Goal: Purchase product/service

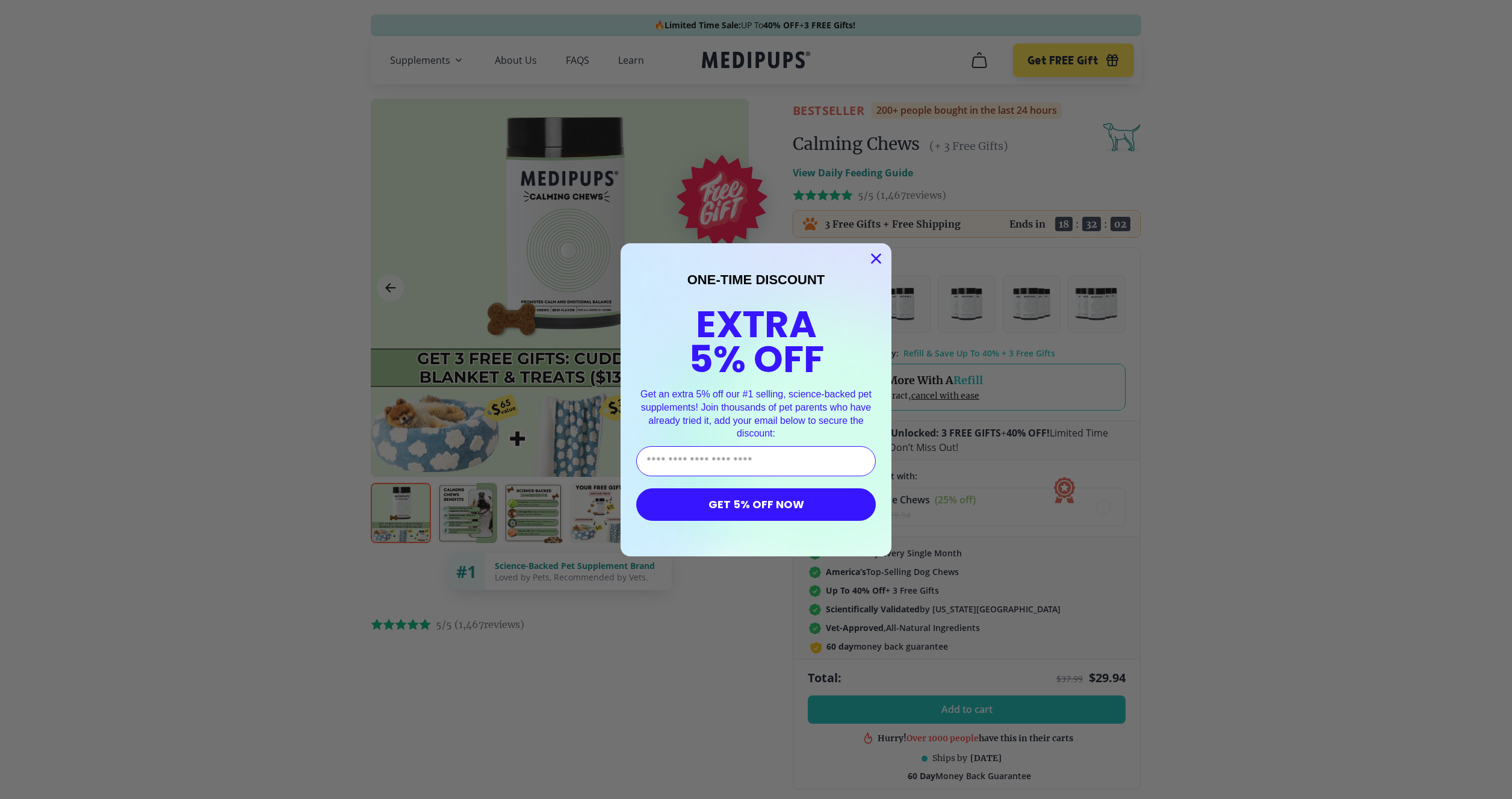
click at [444, 423] on div "Close dialog ONE-TIME DISCOUNT EXTRA 5% OFF Get an extra 5% off our #1 selling,…" at bounding box center [756, 400] width 1512 height 799
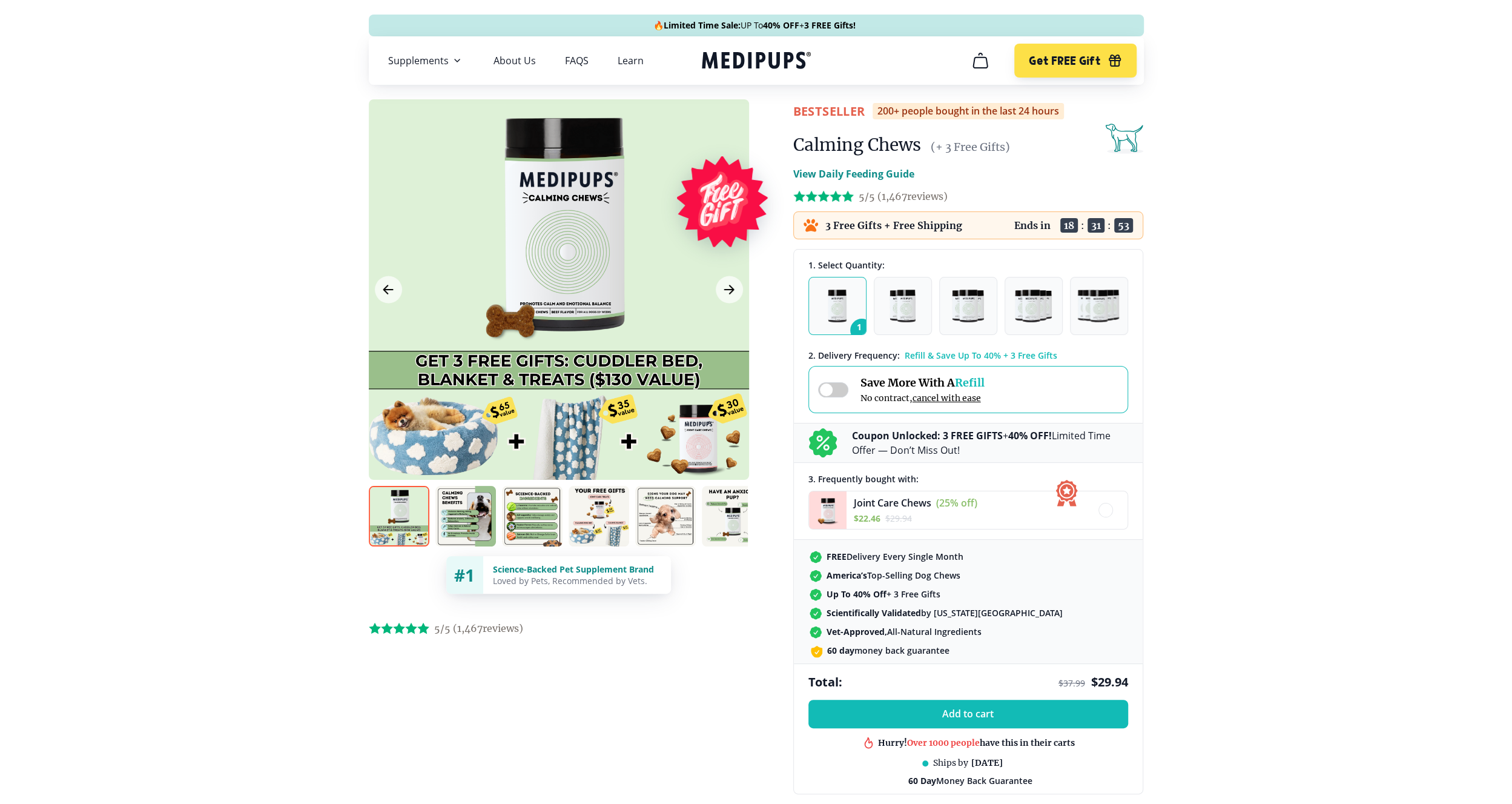
click at [664, 513] on img at bounding box center [666, 516] width 60 height 60
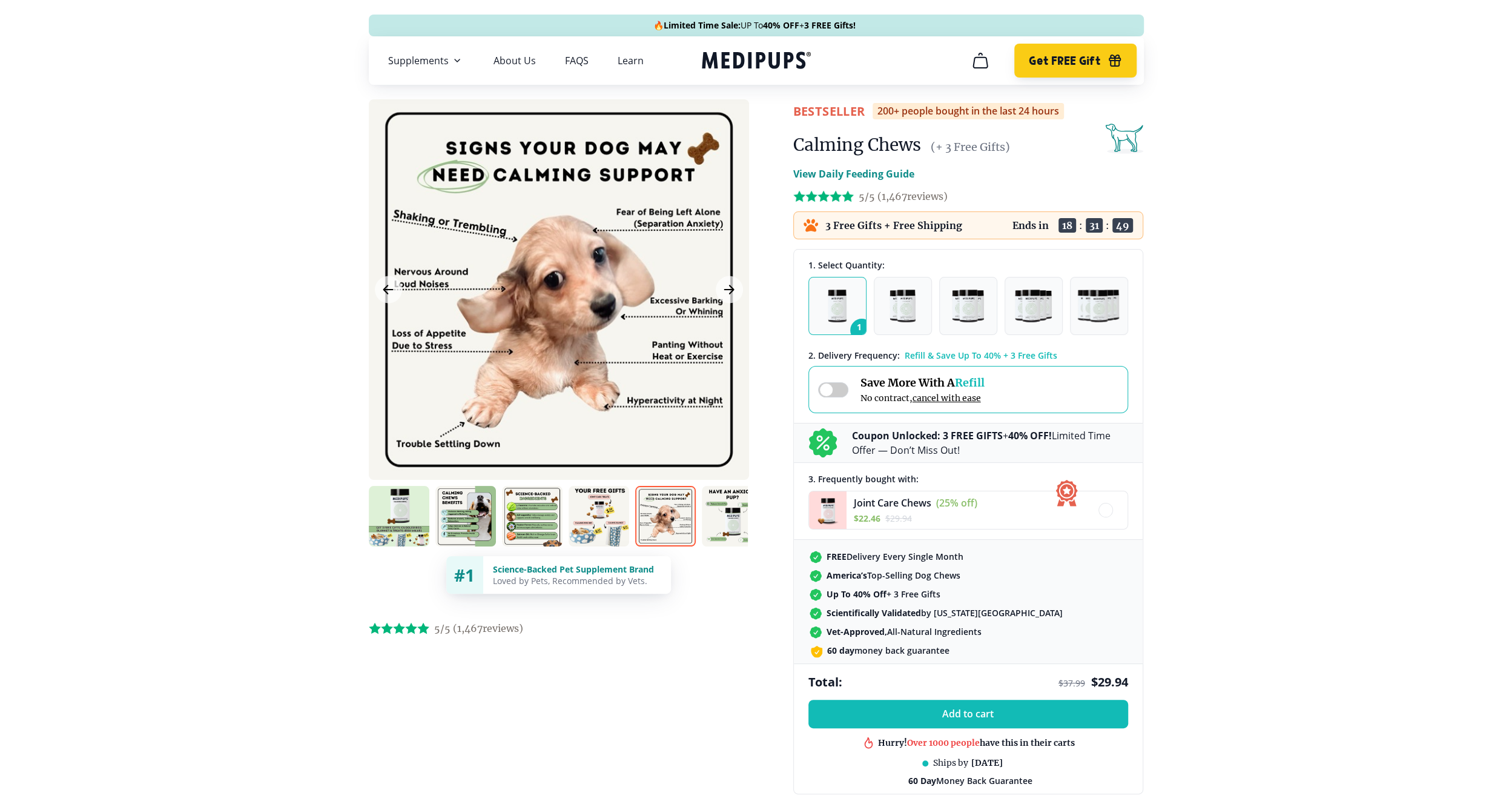
click at [1084, 64] on span "Get FREE Gift" at bounding box center [1064, 60] width 71 height 14
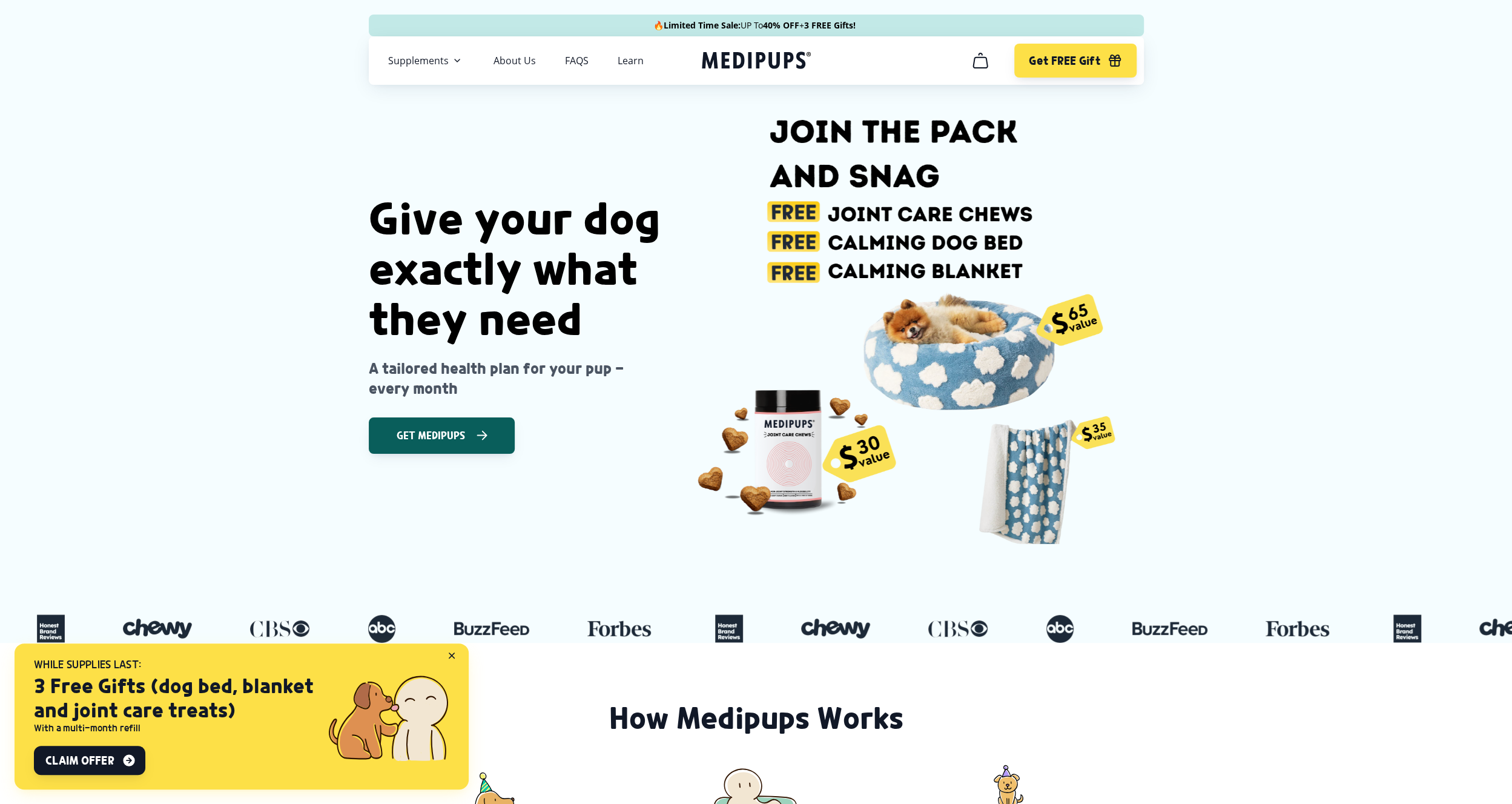
click at [925, 369] on img at bounding box center [901, 322] width 444 height 445
click at [872, 272] on img at bounding box center [901, 322] width 444 height 445
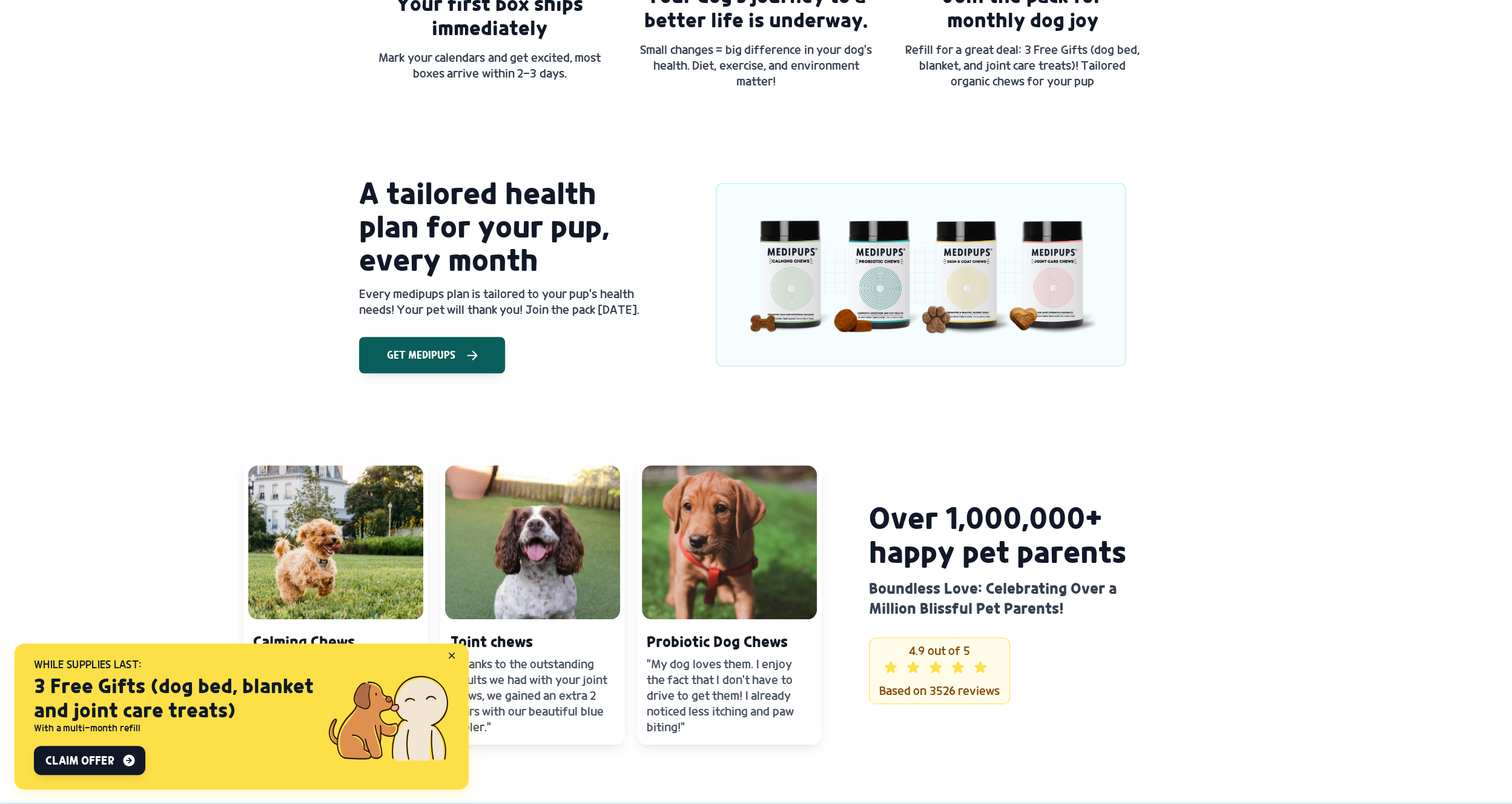
scroll to position [908, 0]
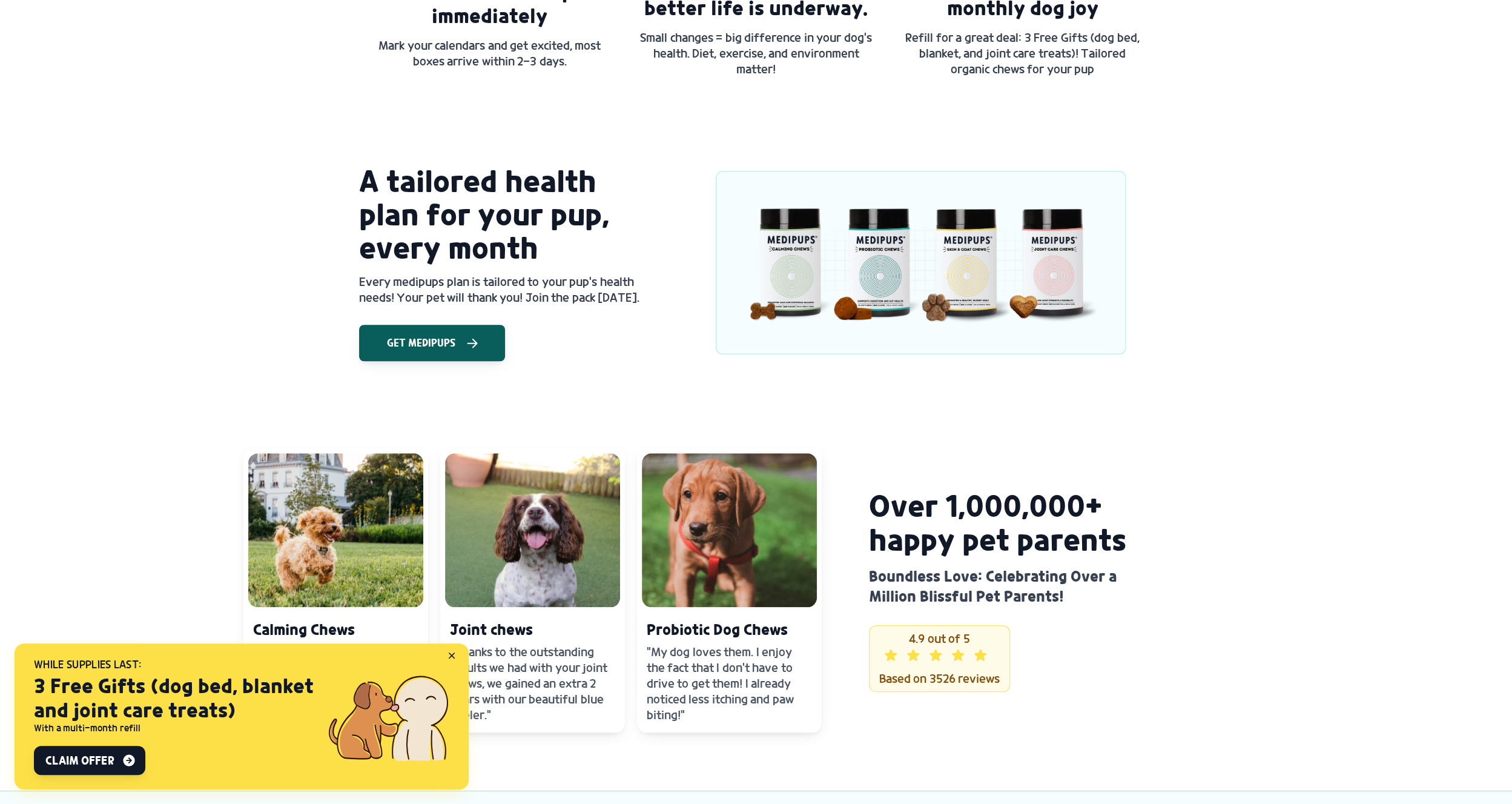
click at [1061, 298] on img at bounding box center [921, 263] width 465 height 194
click at [409, 342] on span "Get Medipups" at bounding box center [421, 343] width 69 height 12
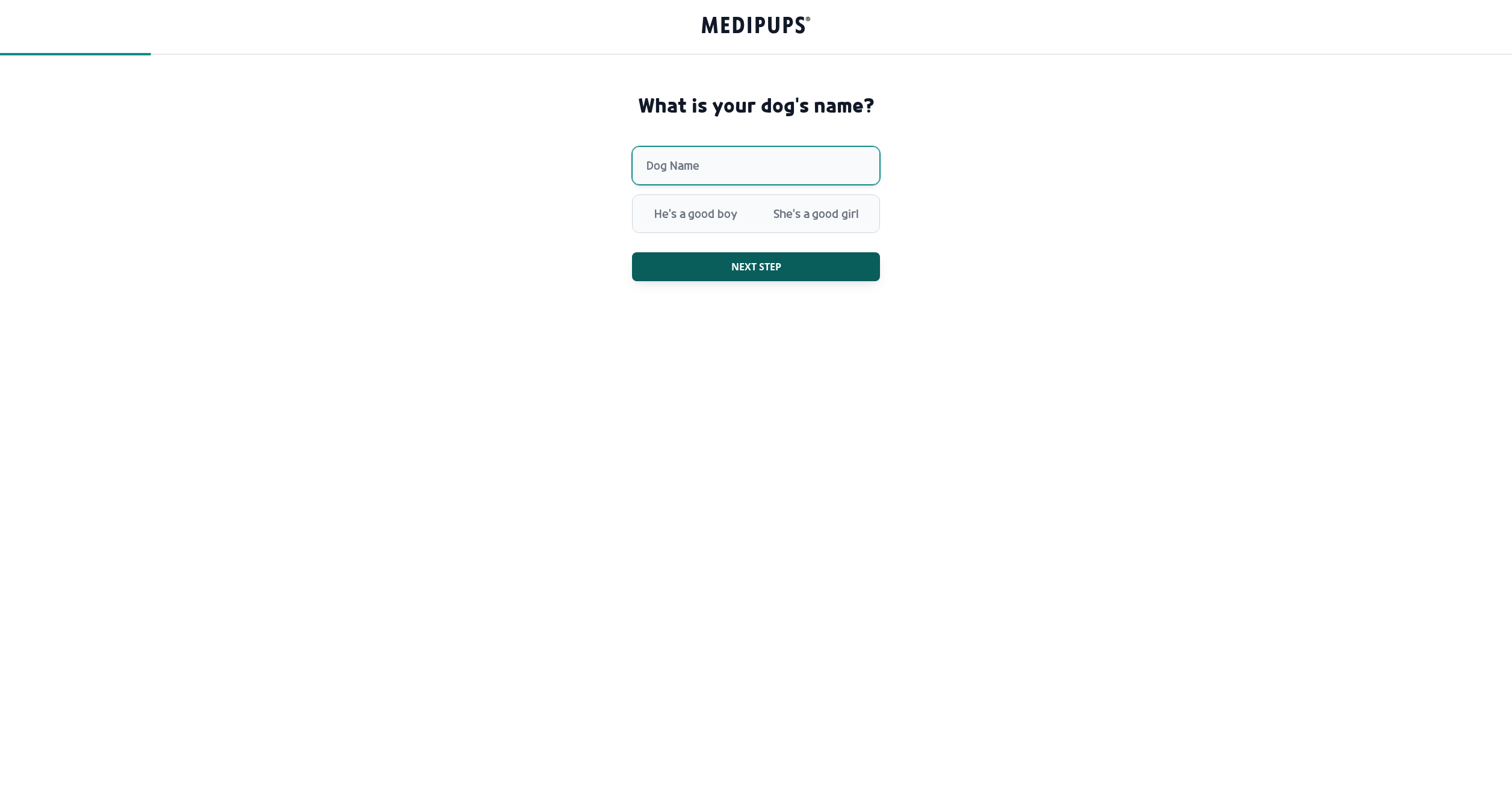
click at [642, 164] on input "Dog Name" at bounding box center [755, 165] width 248 height 38
type input "********"
click at [814, 217] on span "She's a good girl" at bounding box center [816, 214] width 120 height 31
click at [751, 270] on span "Next step" at bounding box center [756, 267] width 50 height 12
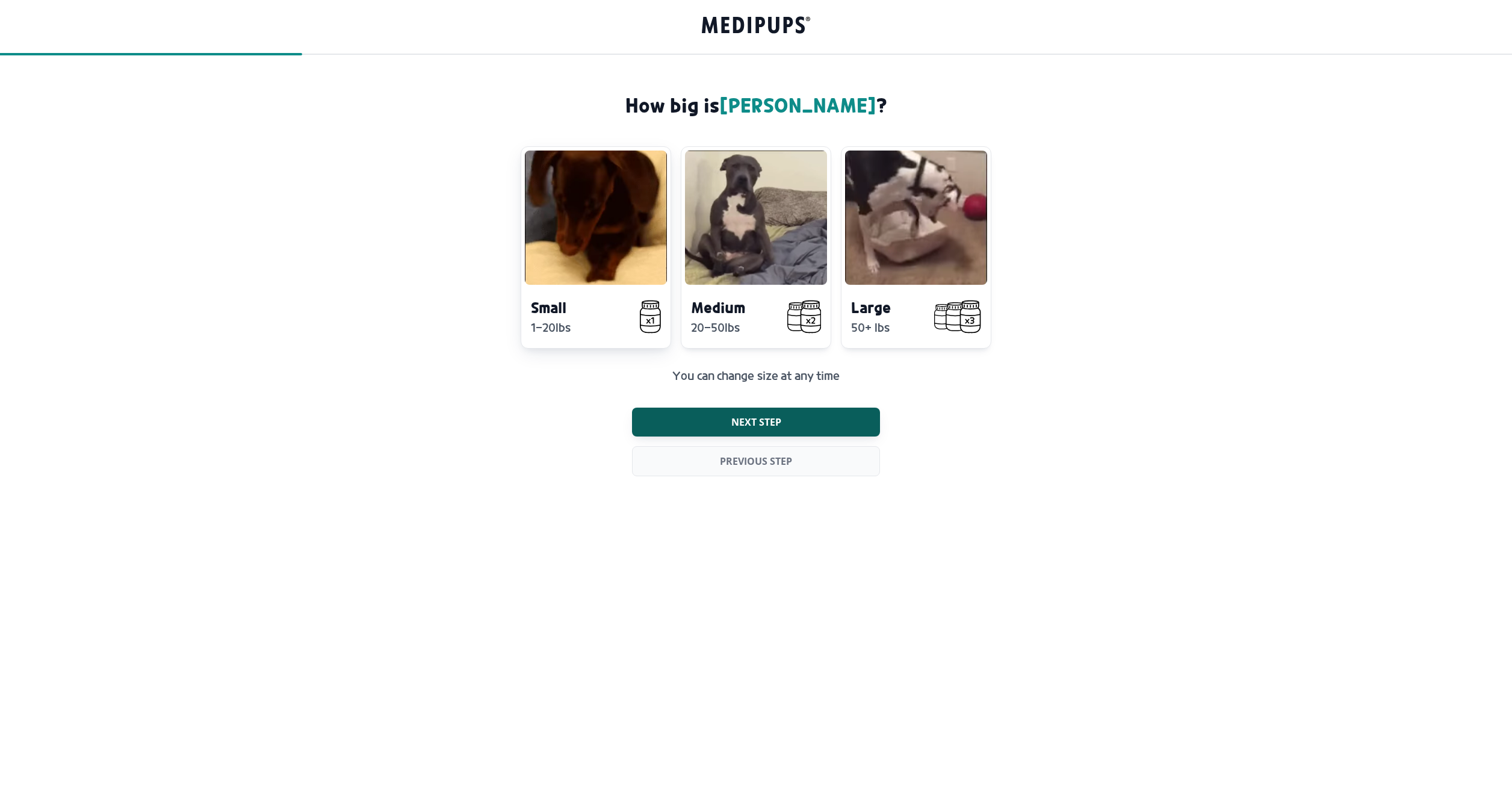
click at [538, 307] on h4 "Small" at bounding box center [568, 307] width 74 height 20
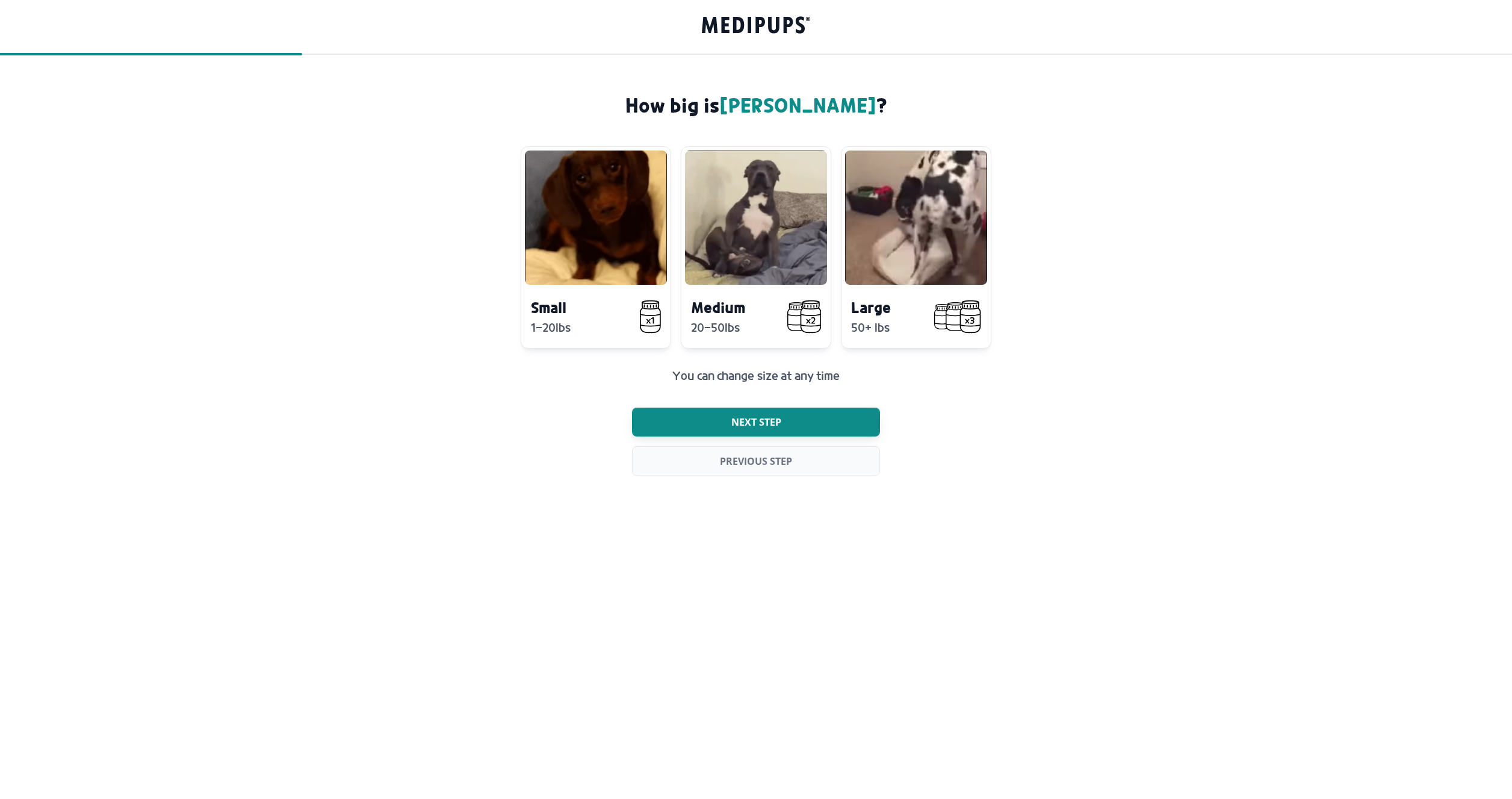
click at [764, 419] on span "Next step" at bounding box center [756, 422] width 50 height 12
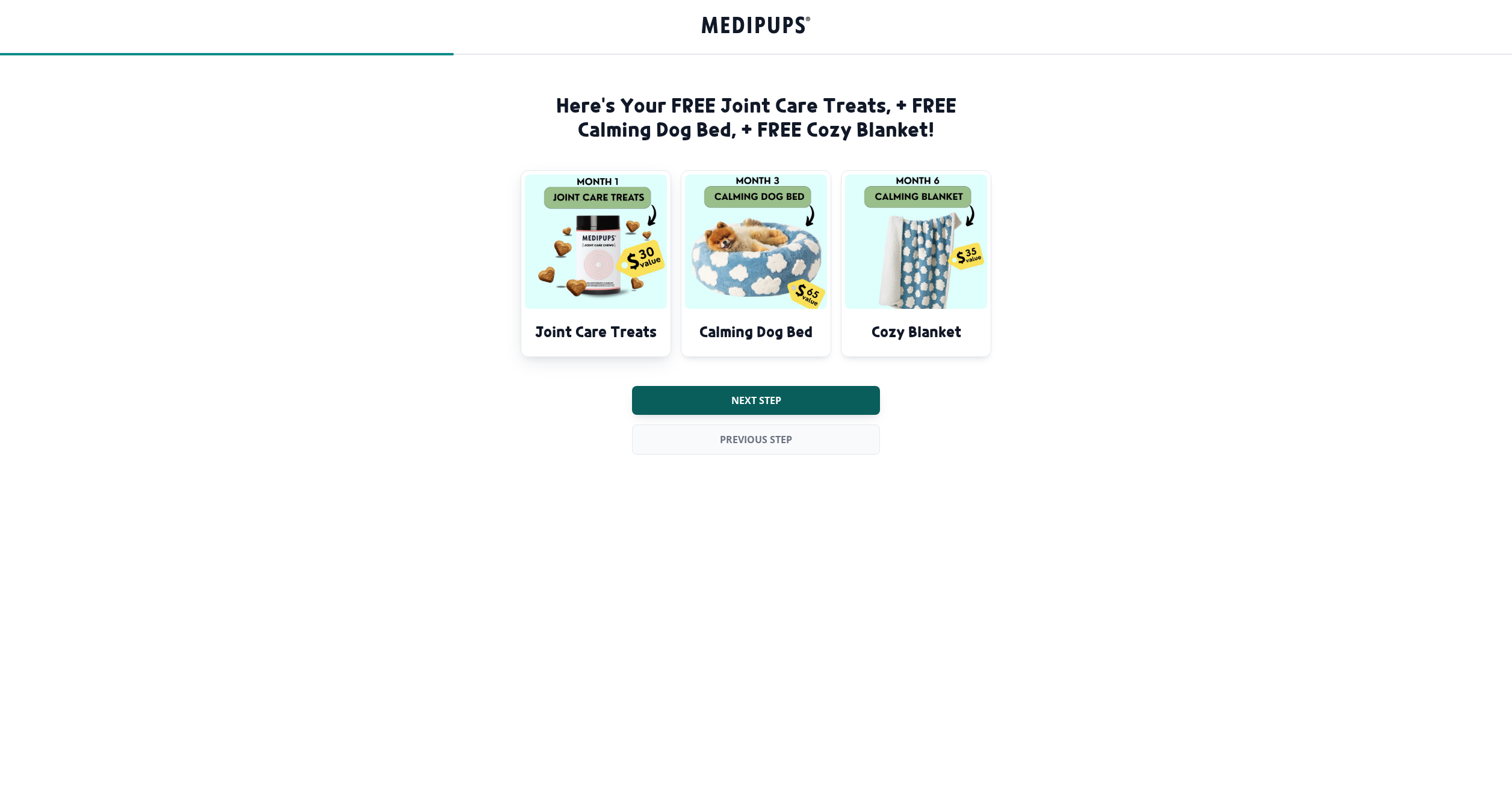
click at [592, 326] on h4 "Joint Care Treats" at bounding box center [596, 331] width 130 height 20
click at [767, 402] on span "Next step" at bounding box center [756, 400] width 50 height 12
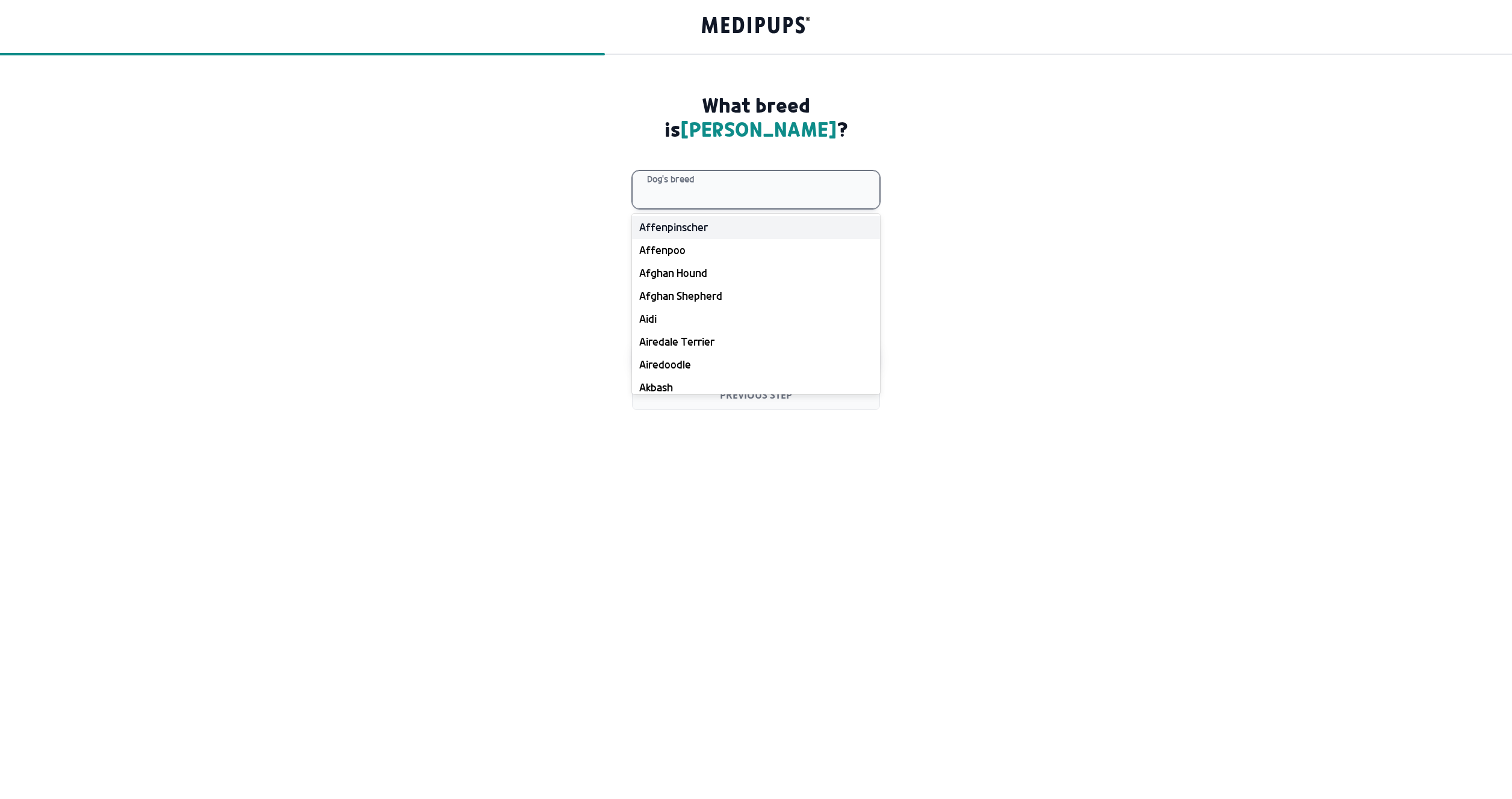
click at [652, 171] on div at bounding box center [764, 189] width 232 height 38
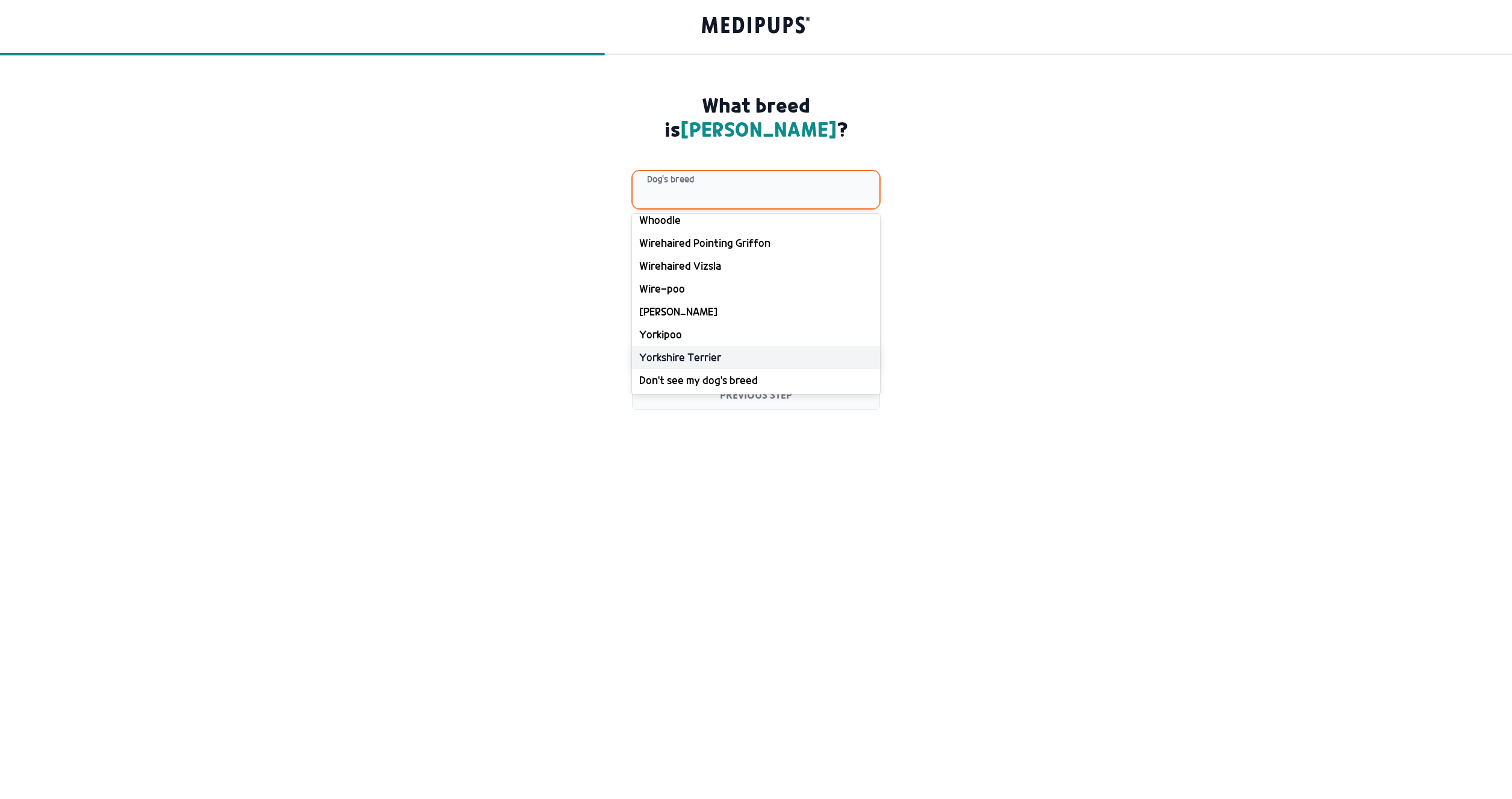
click at [669, 346] on div "Yorkshire Terrier" at bounding box center [755, 357] width 248 height 23
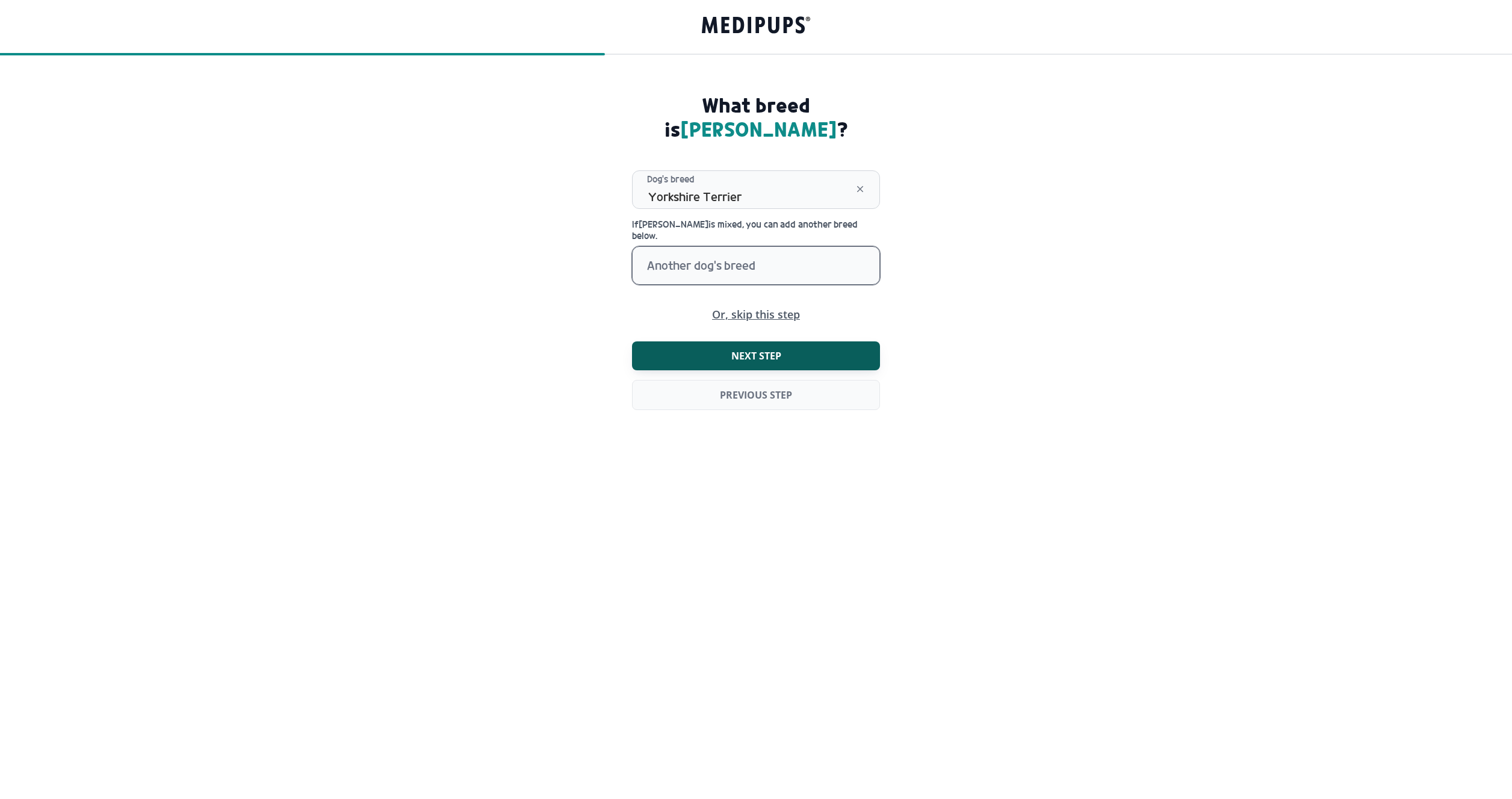
click at [723, 247] on div at bounding box center [764, 265] width 232 height 38
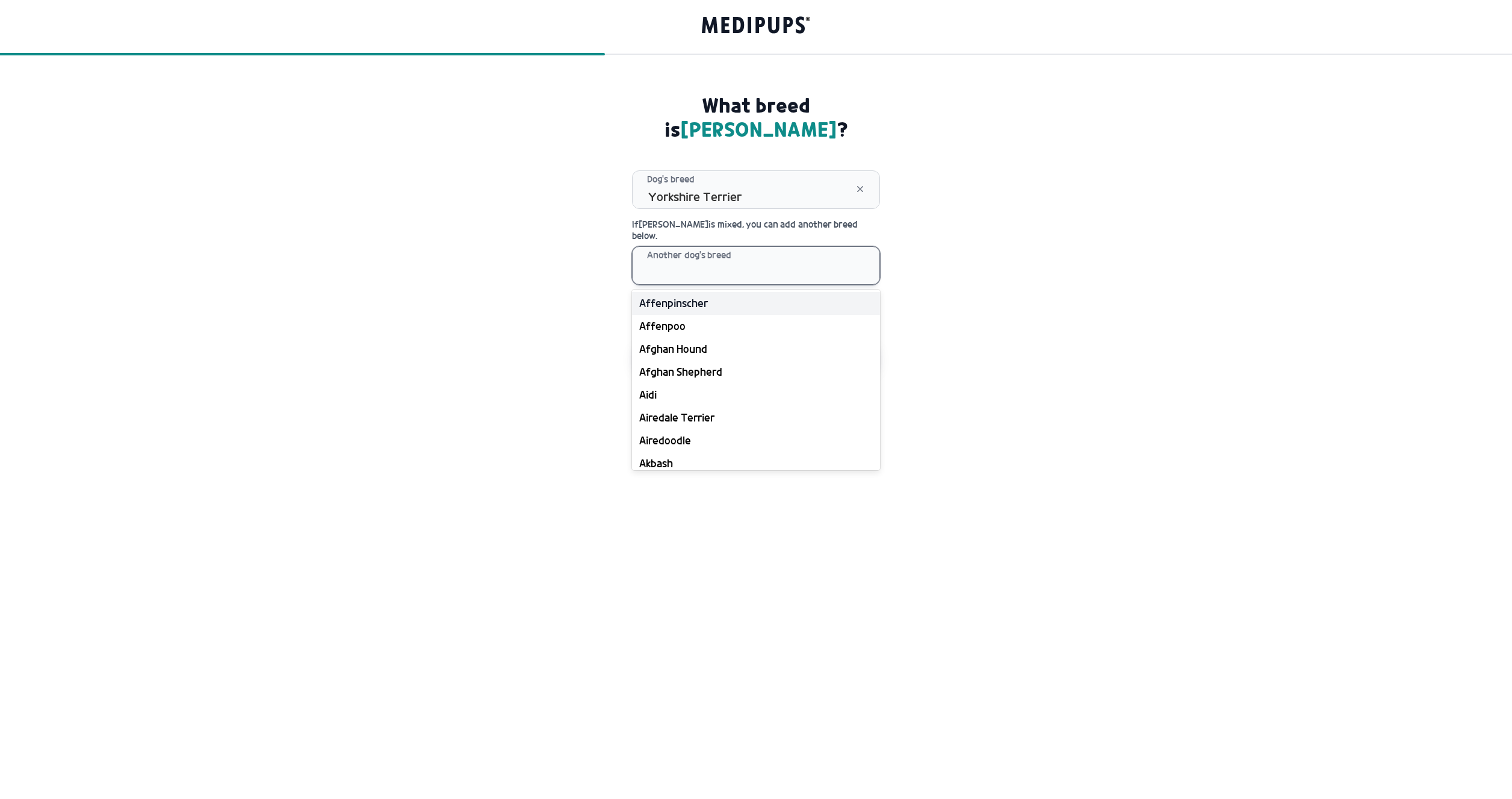
click at [653, 247] on div at bounding box center [764, 265] width 232 height 38
click at [645, 195] on div "[GEOGRAPHIC_DATA]" at bounding box center [755, 183] width 248 height 23
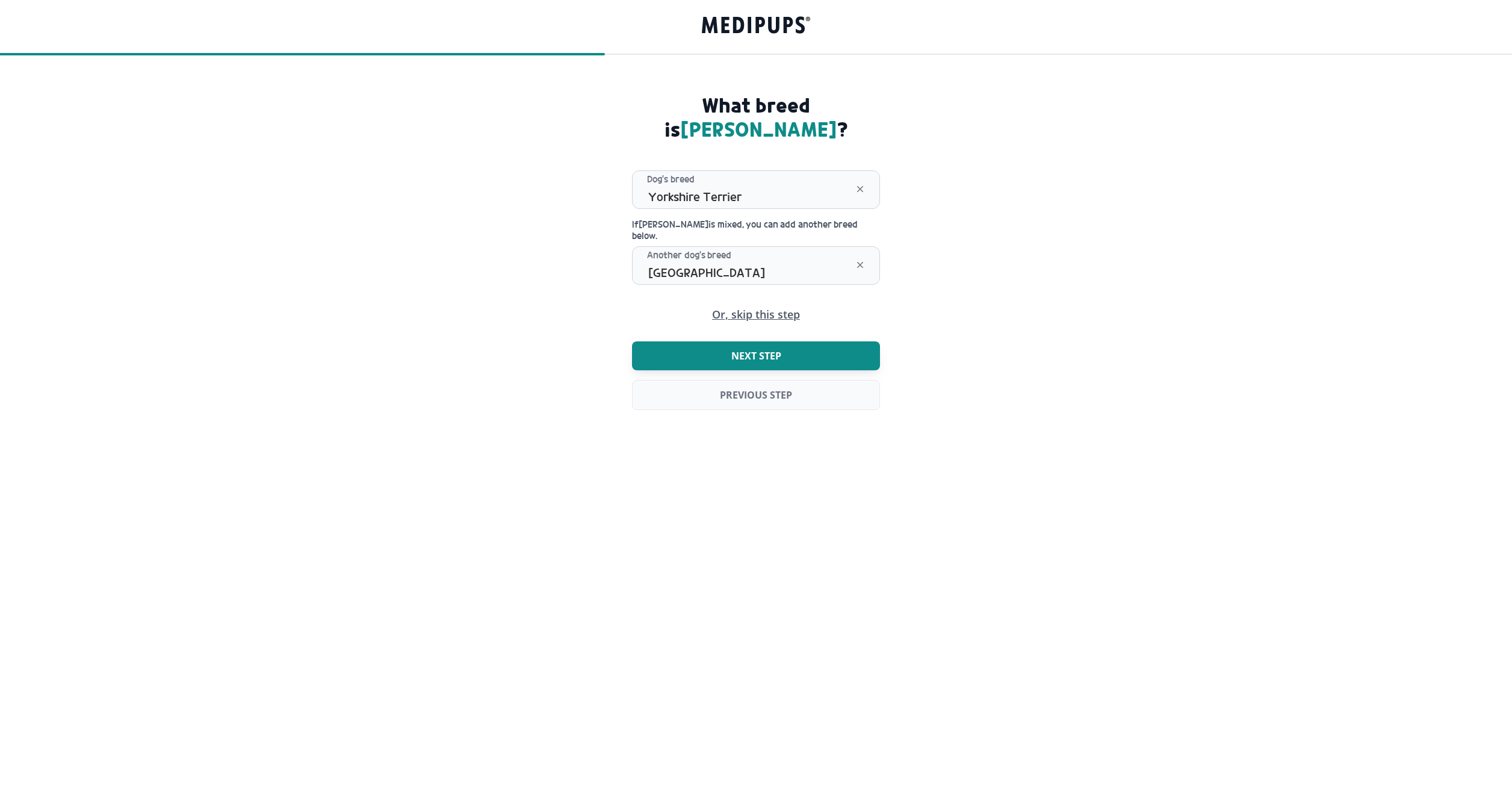
click at [748, 350] on span "Next step" at bounding box center [756, 356] width 50 height 12
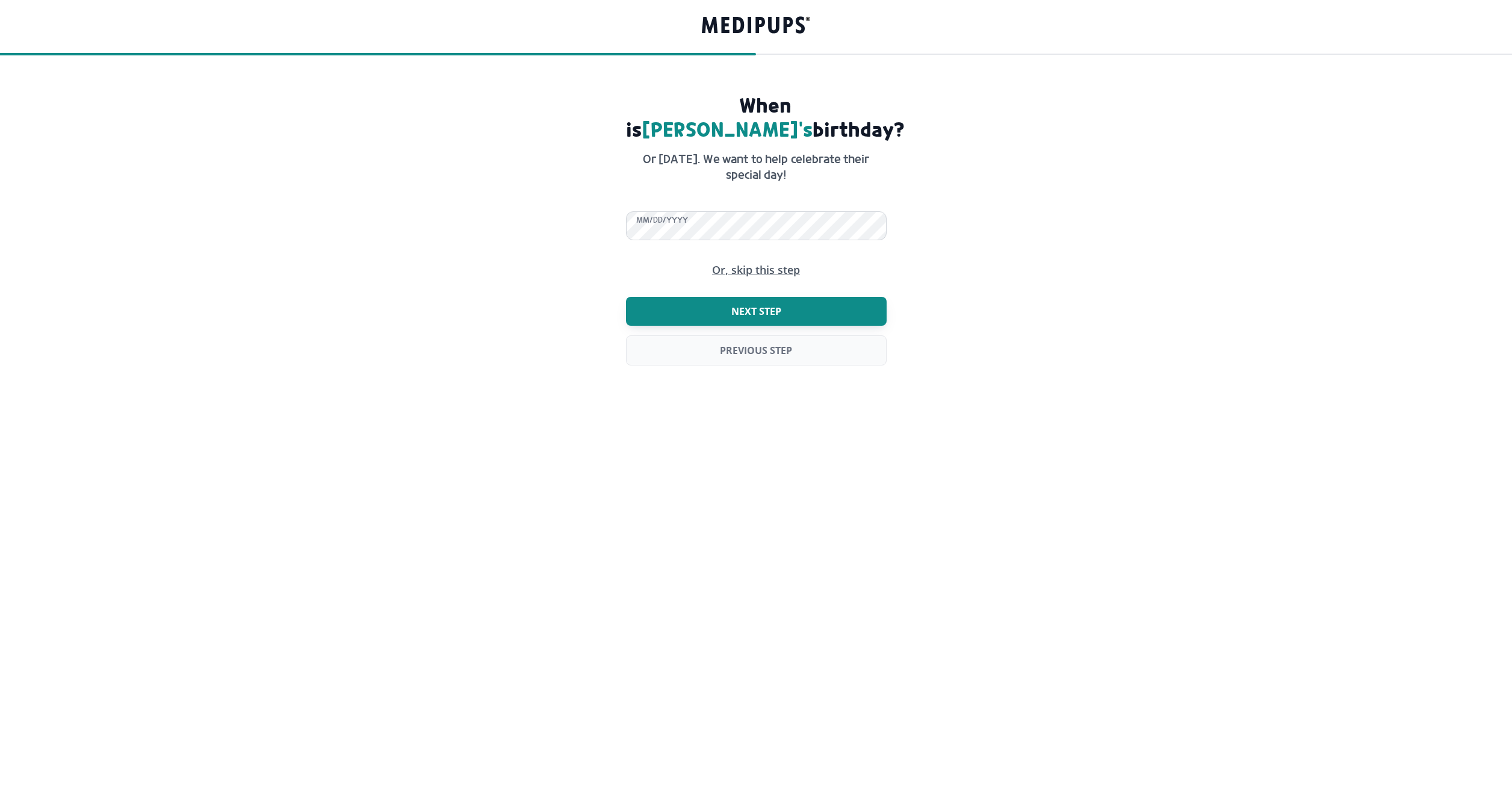
click at [759, 312] on span "Next step" at bounding box center [756, 311] width 50 height 12
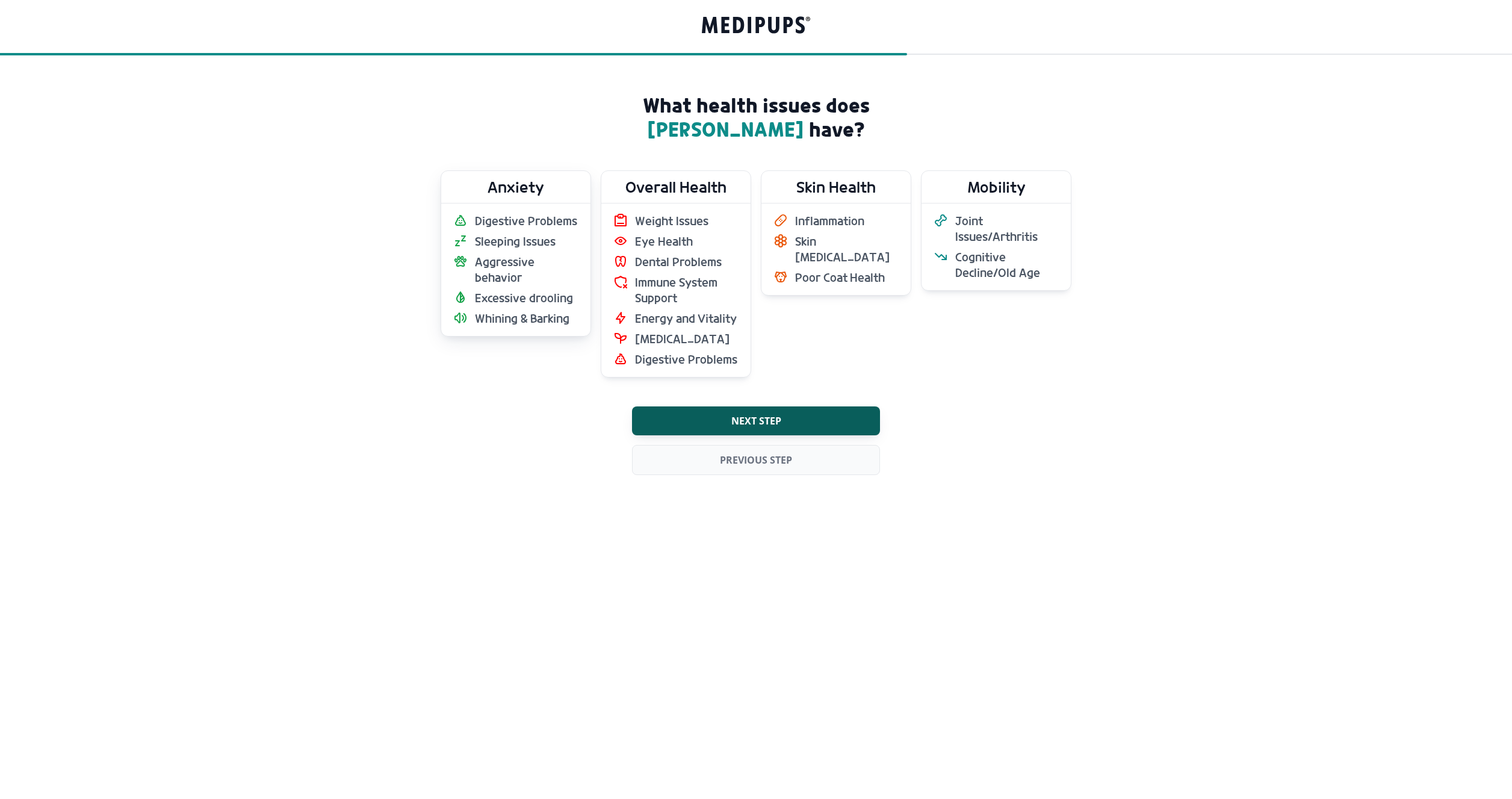
click at [552, 268] on span "Aggressive behavior" at bounding box center [527, 270] width 104 height 31
click at [957, 244] on ul "Joint Issues/Arthritis Cognitive Decline/Old Age" at bounding box center [996, 247] width 125 height 68
click at [746, 425] on span "Next step" at bounding box center [756, 421] width 50 height 12
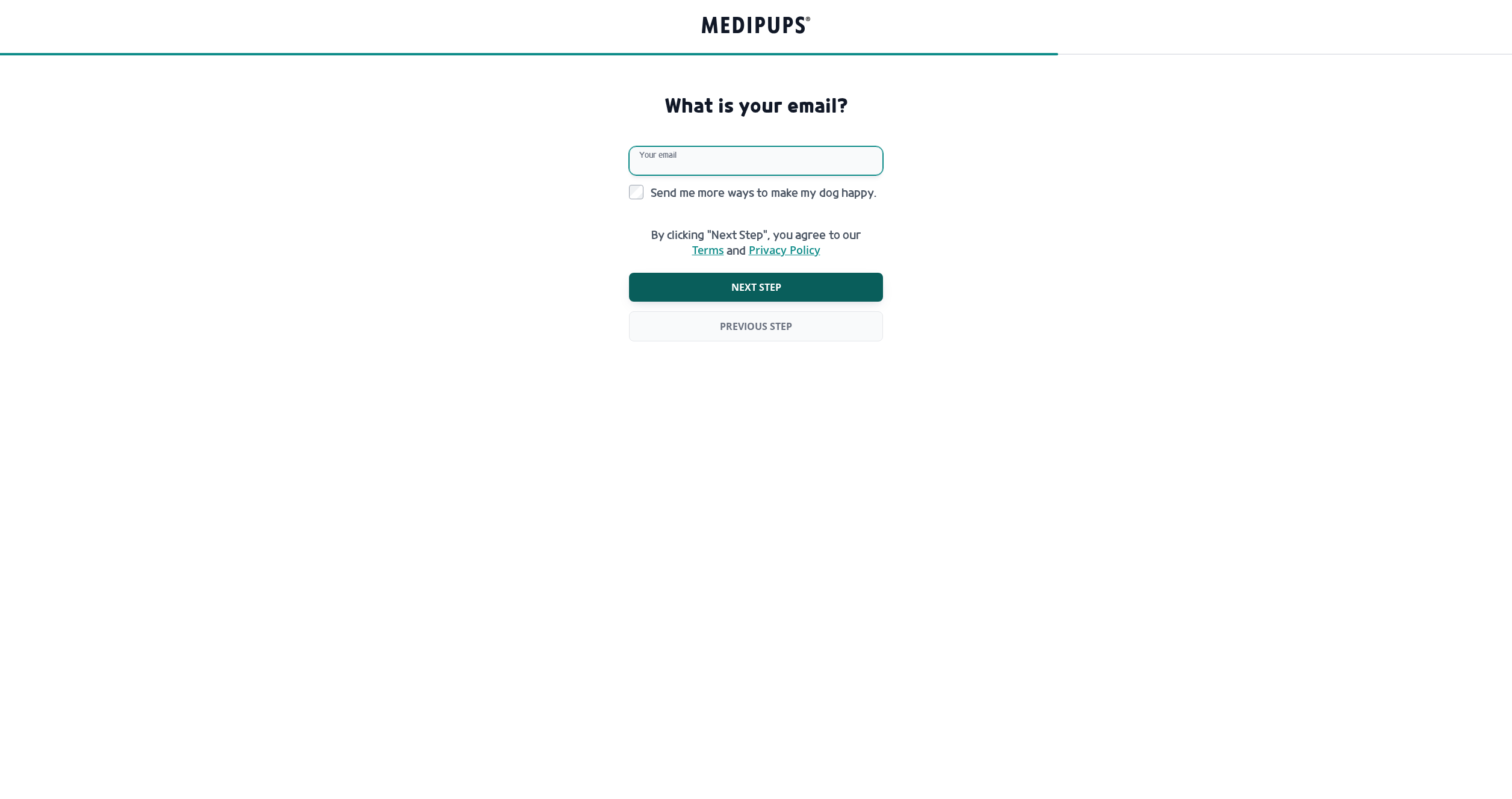
click at [652, 157] on input "Your email" at bounding box center [756, 160] width 254 height 29
type input "**********"
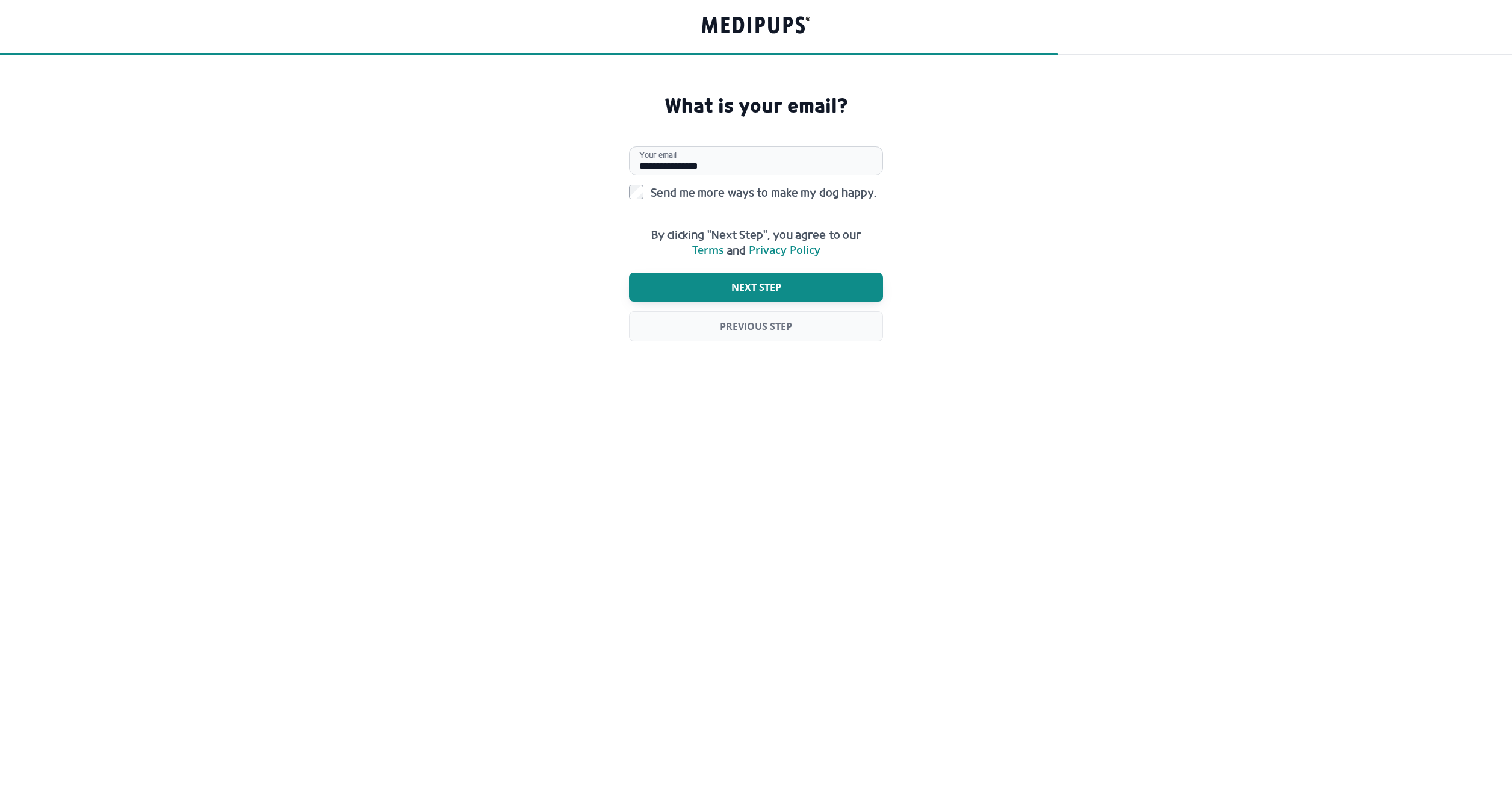
click at [760, 292] on span "Next step" at bounding box center [756, 288] width 50 height 12
